Goal: Task Accomplishment & Management: Manage account settings

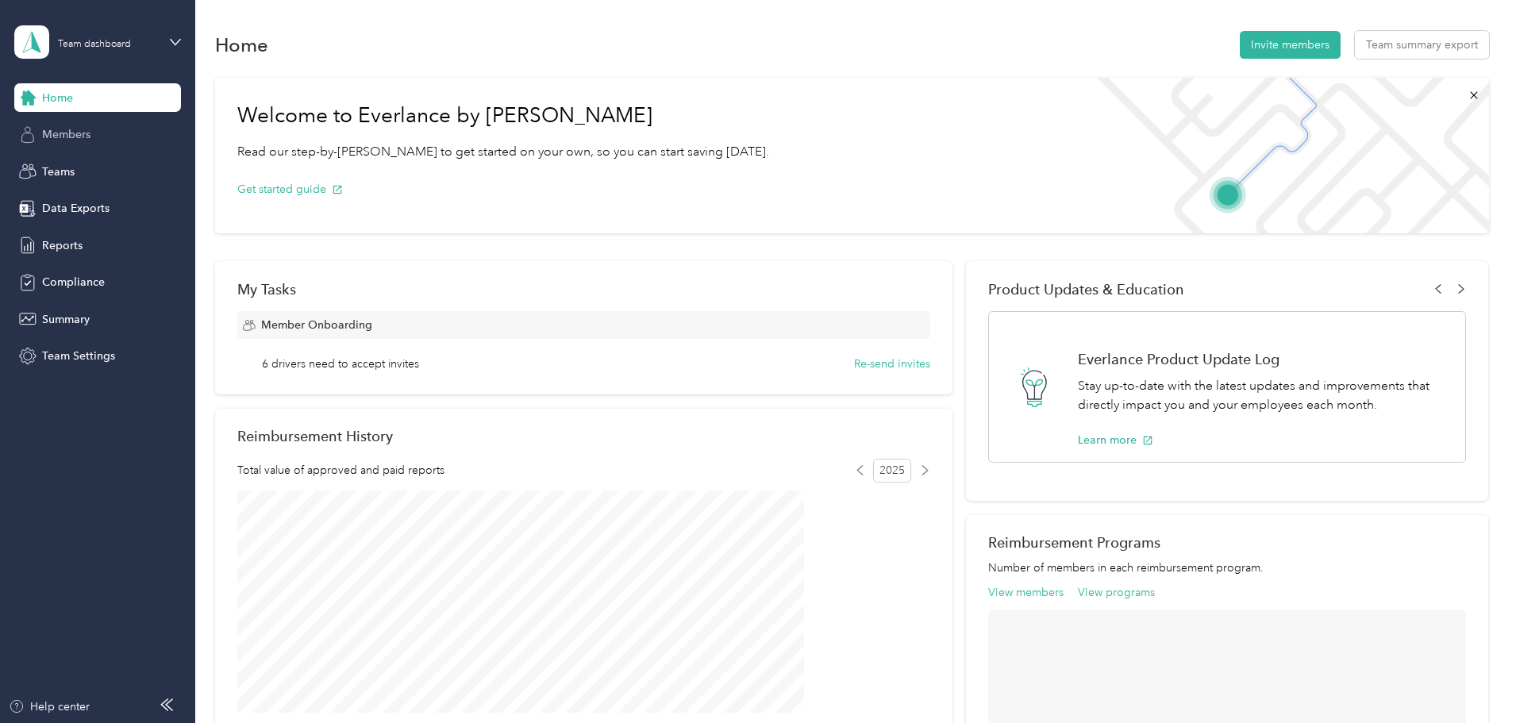
click at [66, 133] on span "Members" at bounding box center [66, 134] width 48 height 17
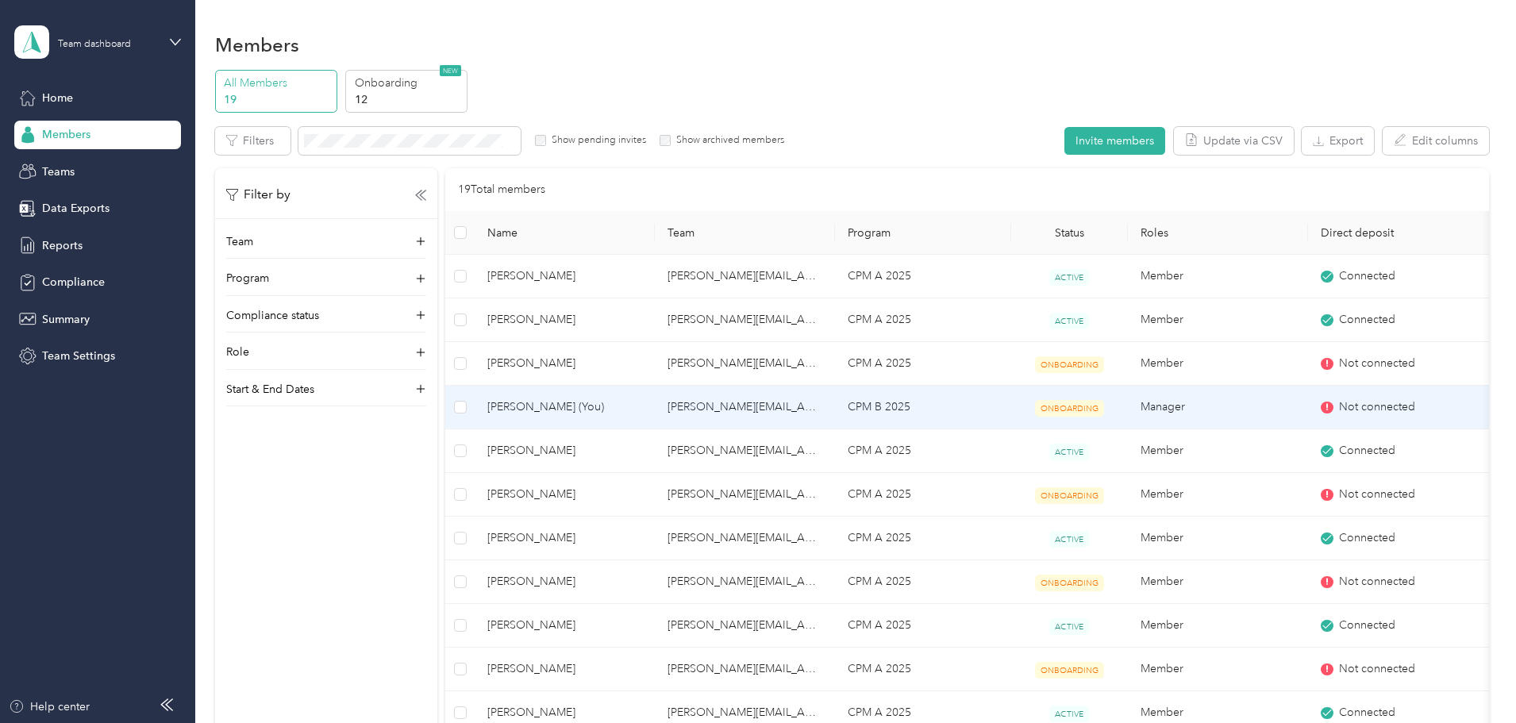
click at [1096, 406] on span "ONBOARDING" at bounding box center [1069, 408] width 69 height 17
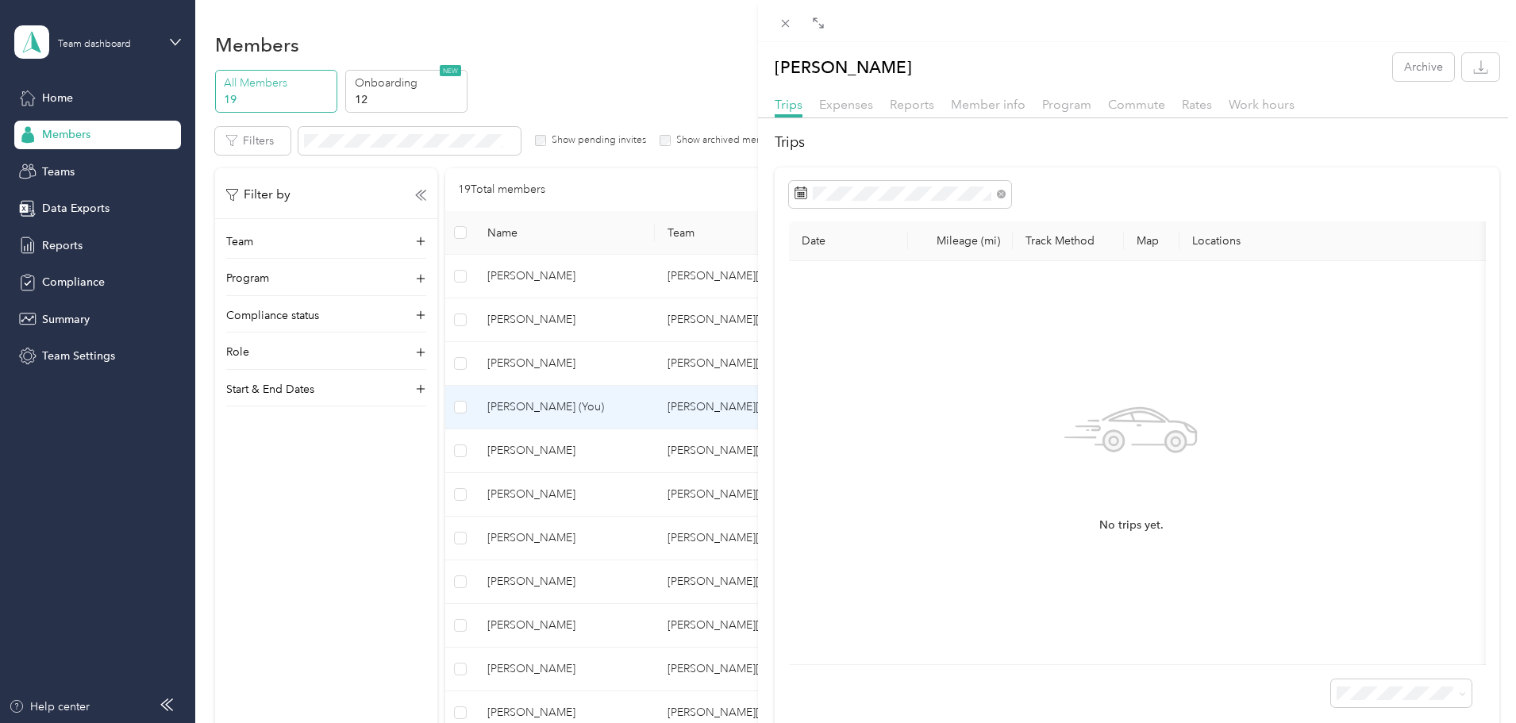
click at [709, 156] on div "[PERSON_NAME] Archive Trips Expenses Reports Member info Program Commute Rates …" at bounding box center [758, 361] width 1516 height 723
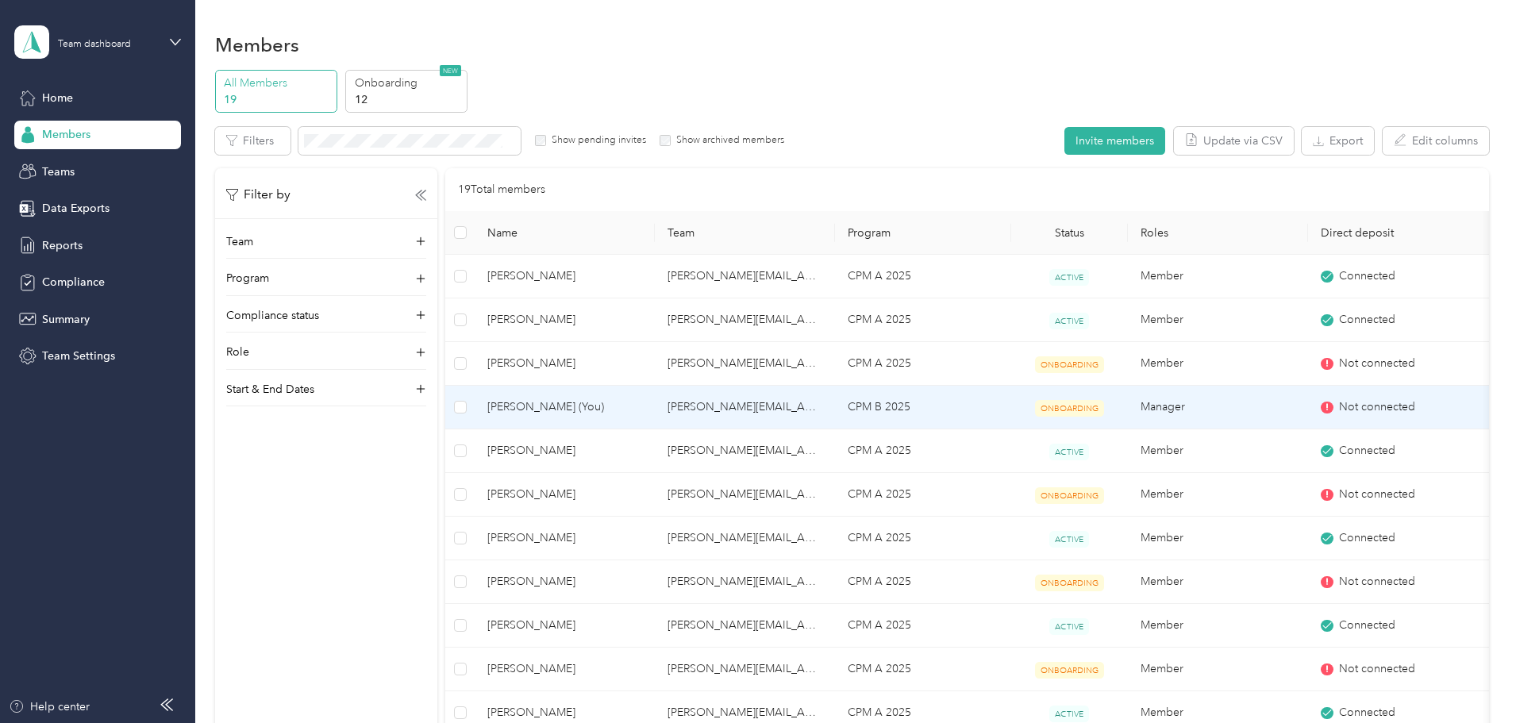
click at [1364, 402] on span "Not connected" at bounding box center [1377, 406] width 76 height 17
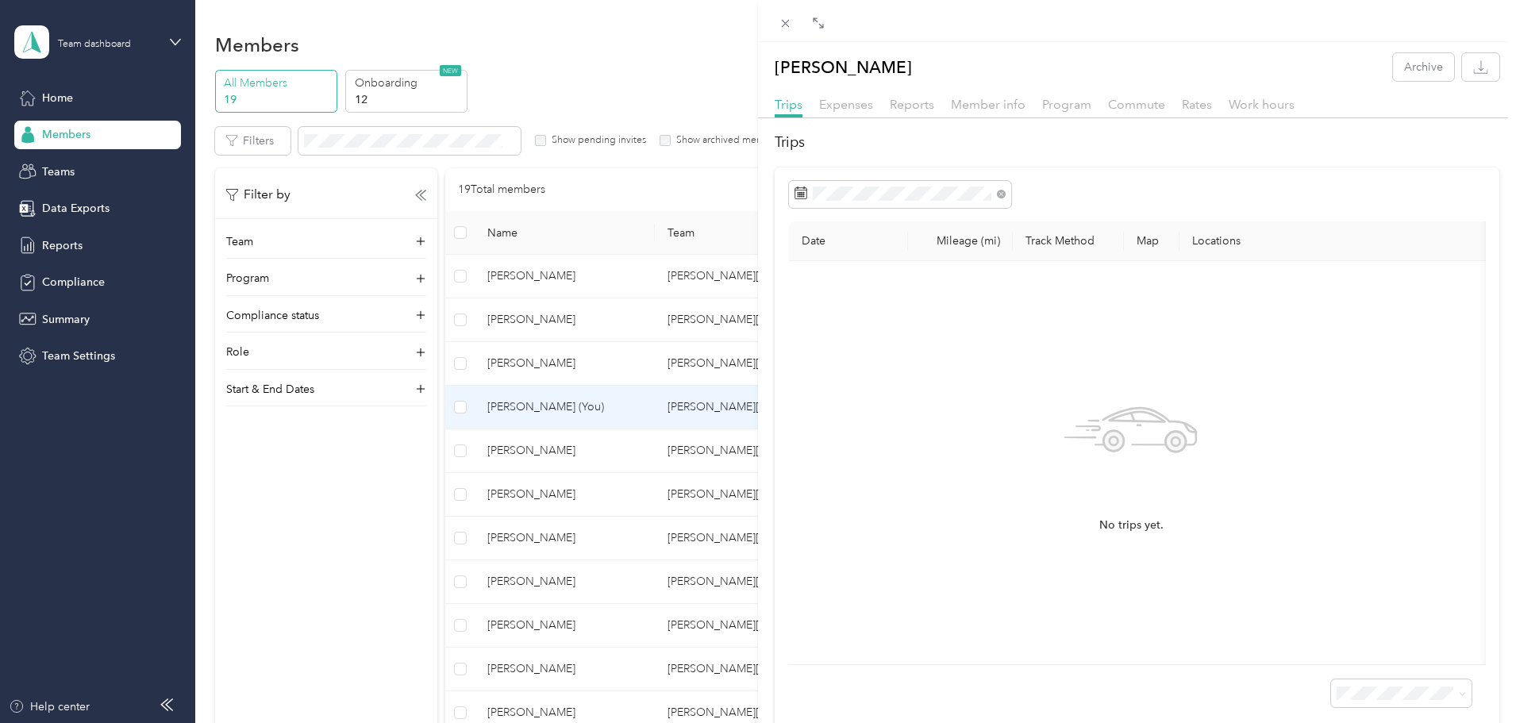
click at [732, 71] on div "[PERSON_NAME] Archive Trips Expenses Reports Member info Program Commute Rates …" at bounding box center [758, 361] width 1516 height 723
